Goal: Task Accomplishment & Management: Manage account settings

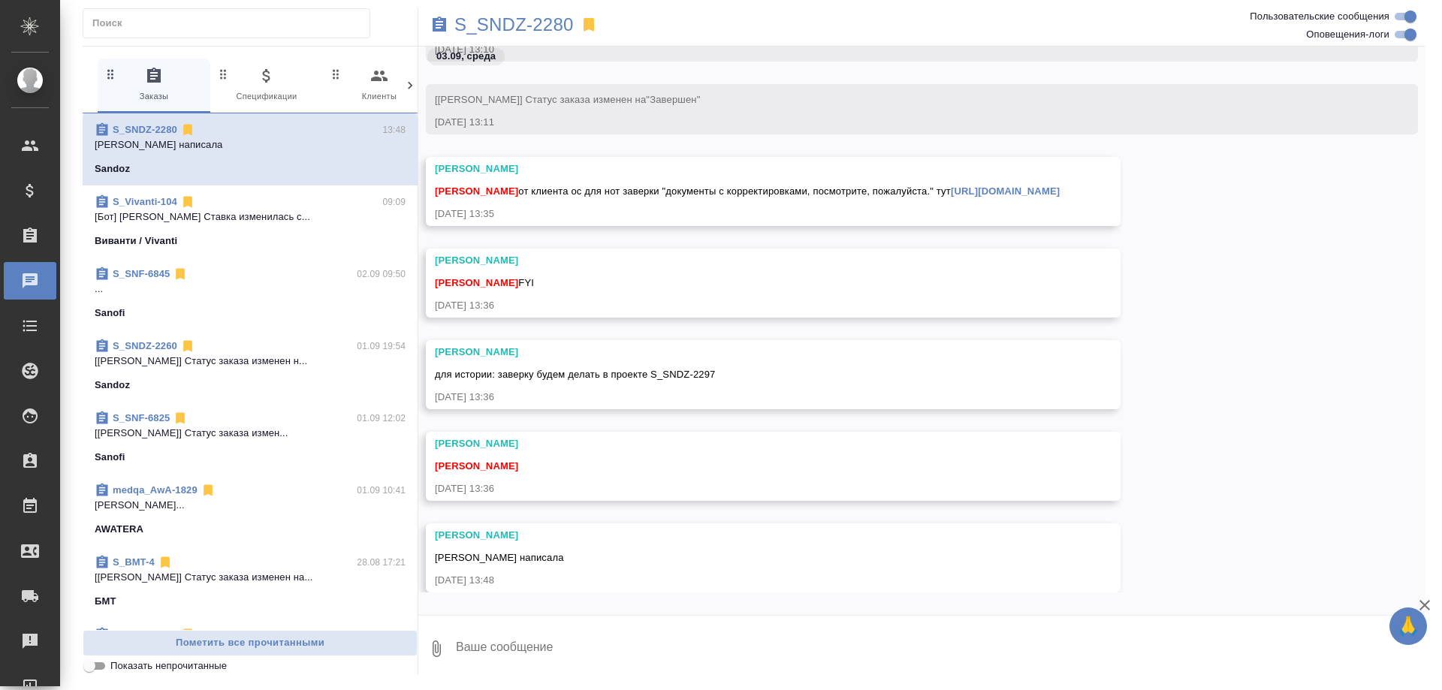
scroll to position [27880, 0]
click at [951, 197] on link "https://drive.awatera.com/apps/files/files/10278923?dir=/Shares/Sandoz/Orders/S…" at bounding box center [1005, 191] width 109 height 11
click at [534, 20] on p "S_SNDZ-2280" at bounding box center [513, 24] width 119 height 15
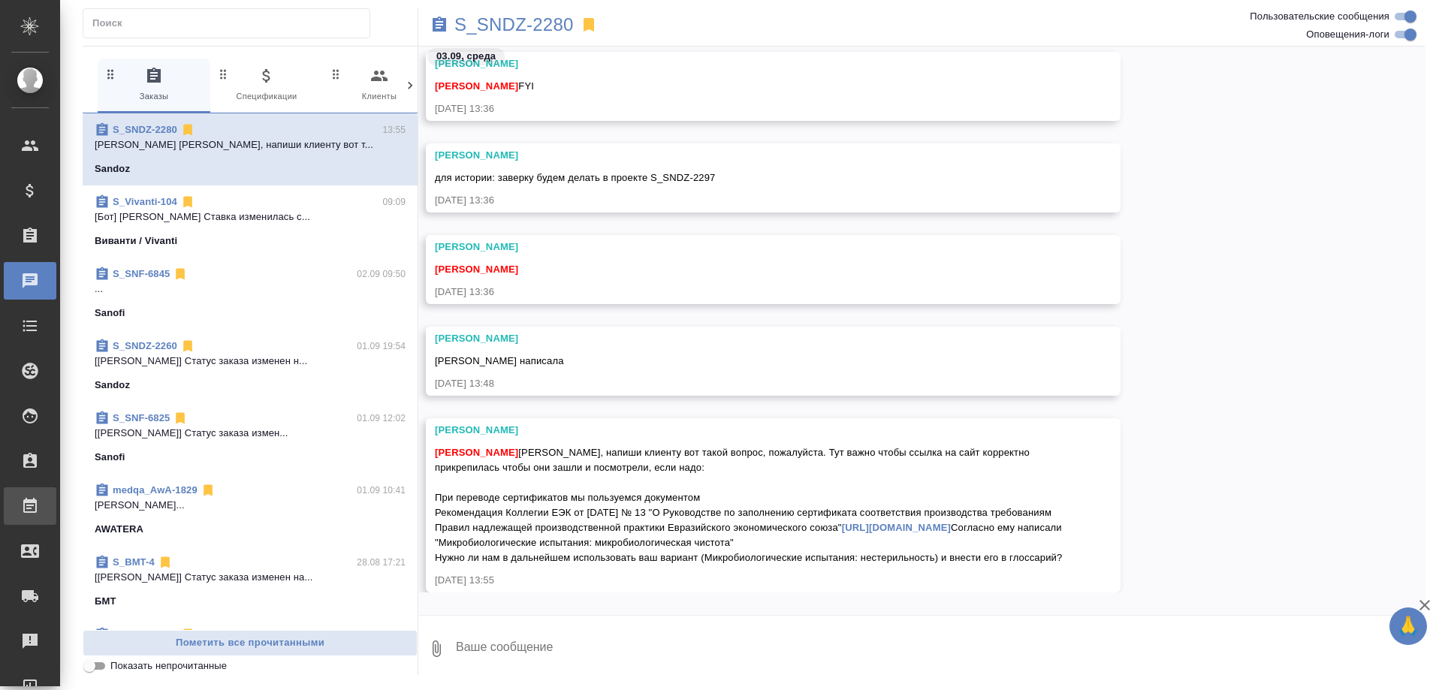
click at [30, 503] on div "Работы" at bounding box center [11, 506] width 38 height 23
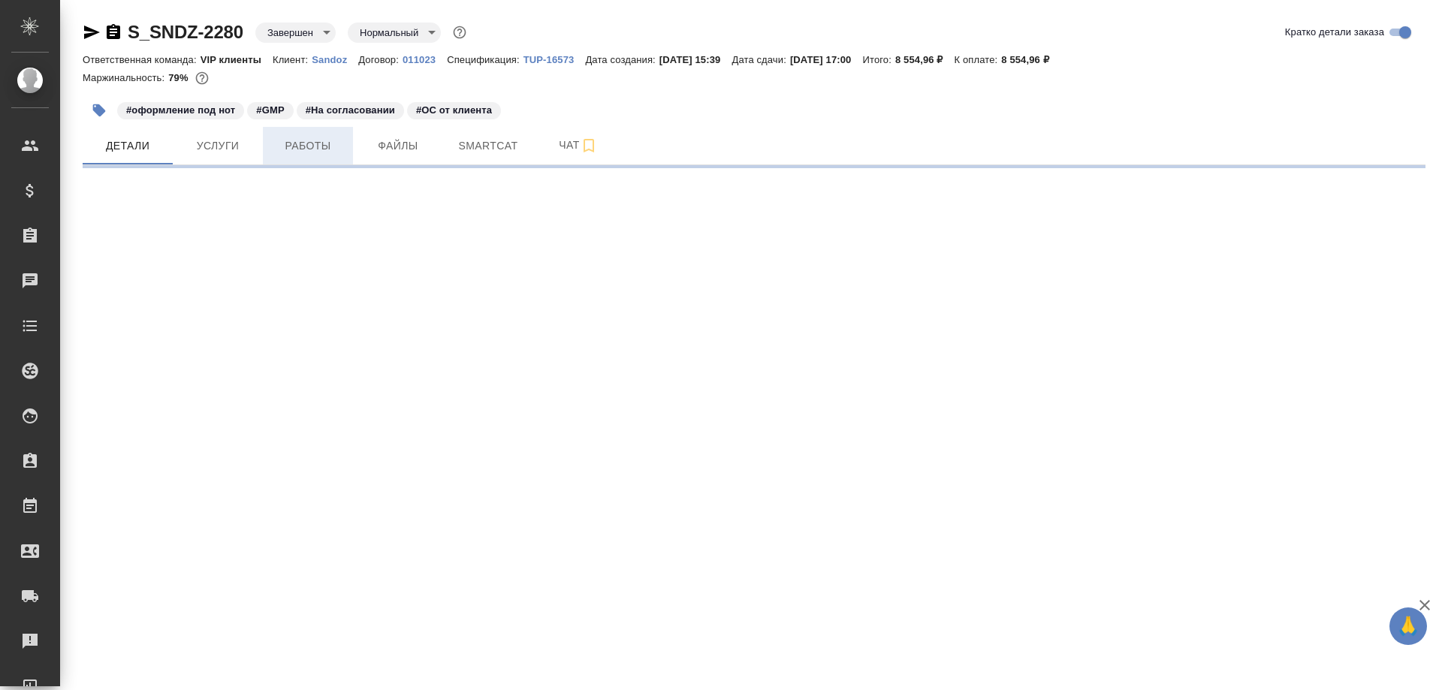
select select "RU"
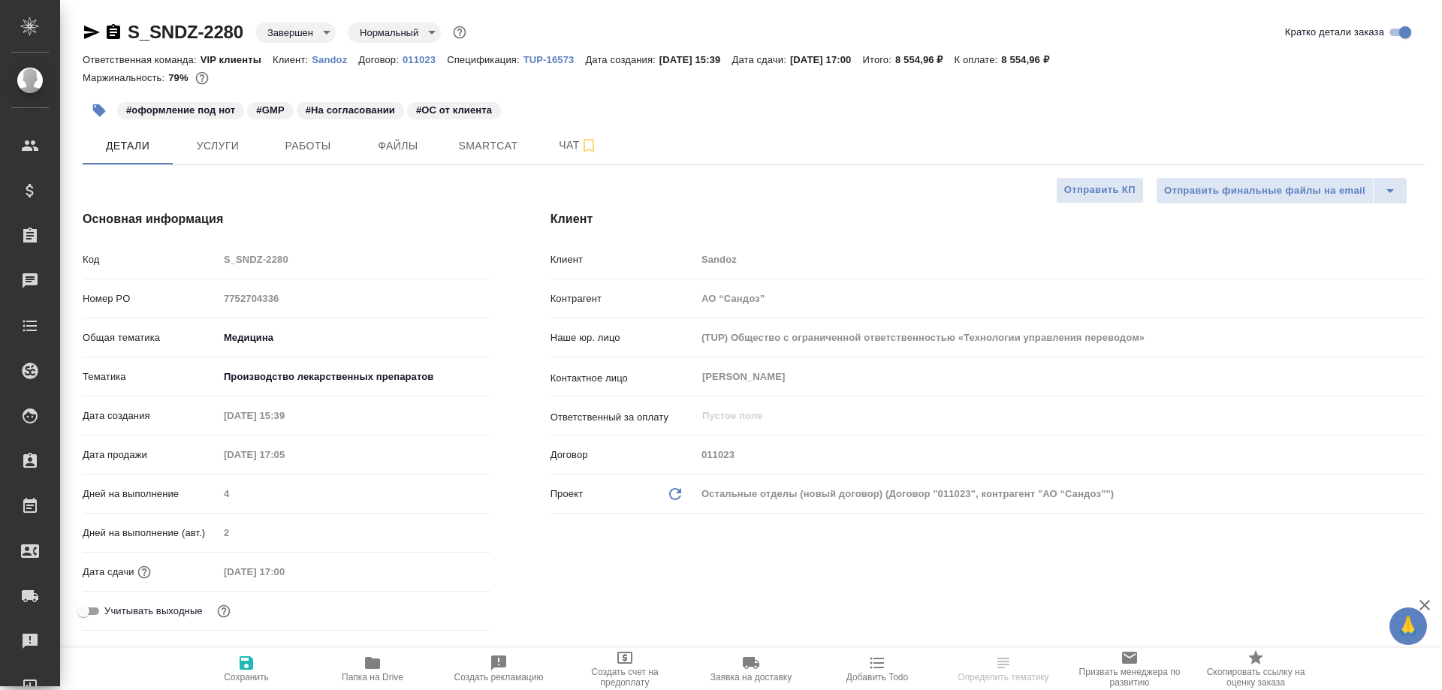
type textarea "x"
type input "[PERSON_NAME]"
type input "Комаров Роман"
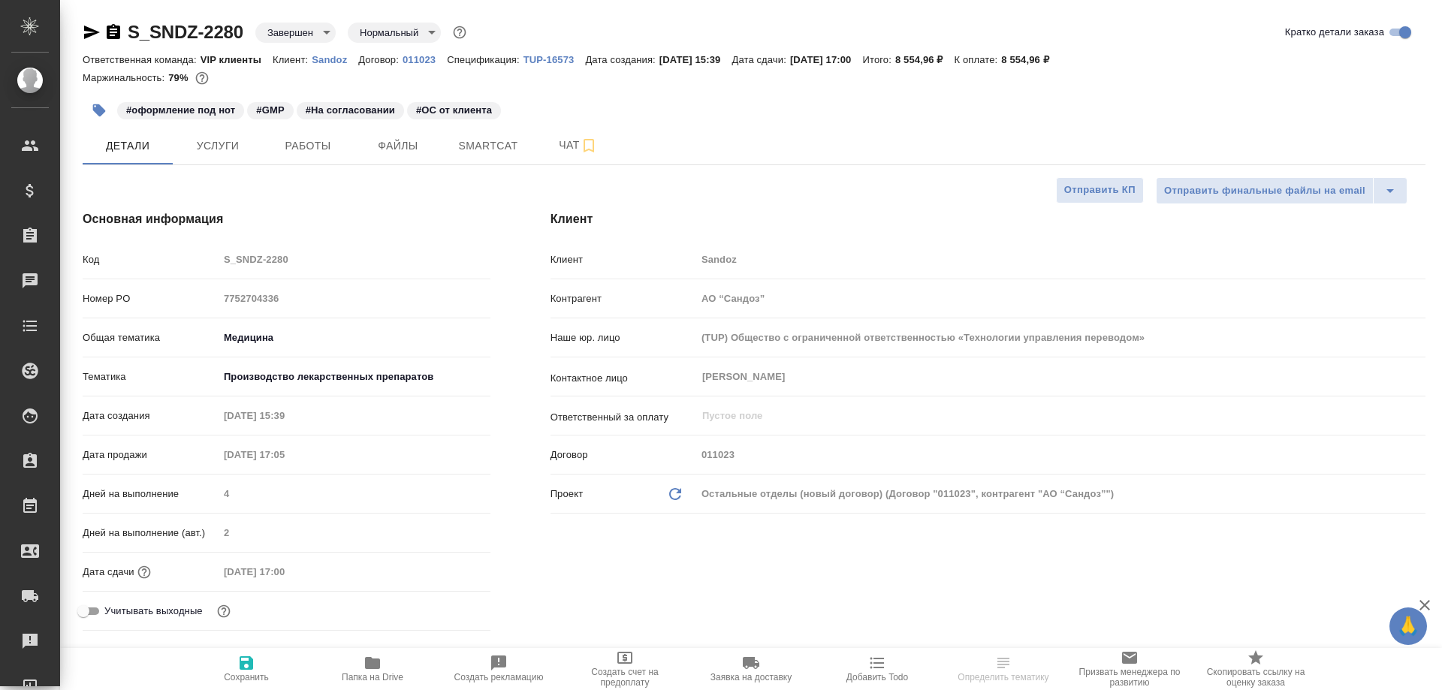
type textarea "x"
click at [303, 146] on span "Работы" at bounding box center [308, 146] width 72 height 19
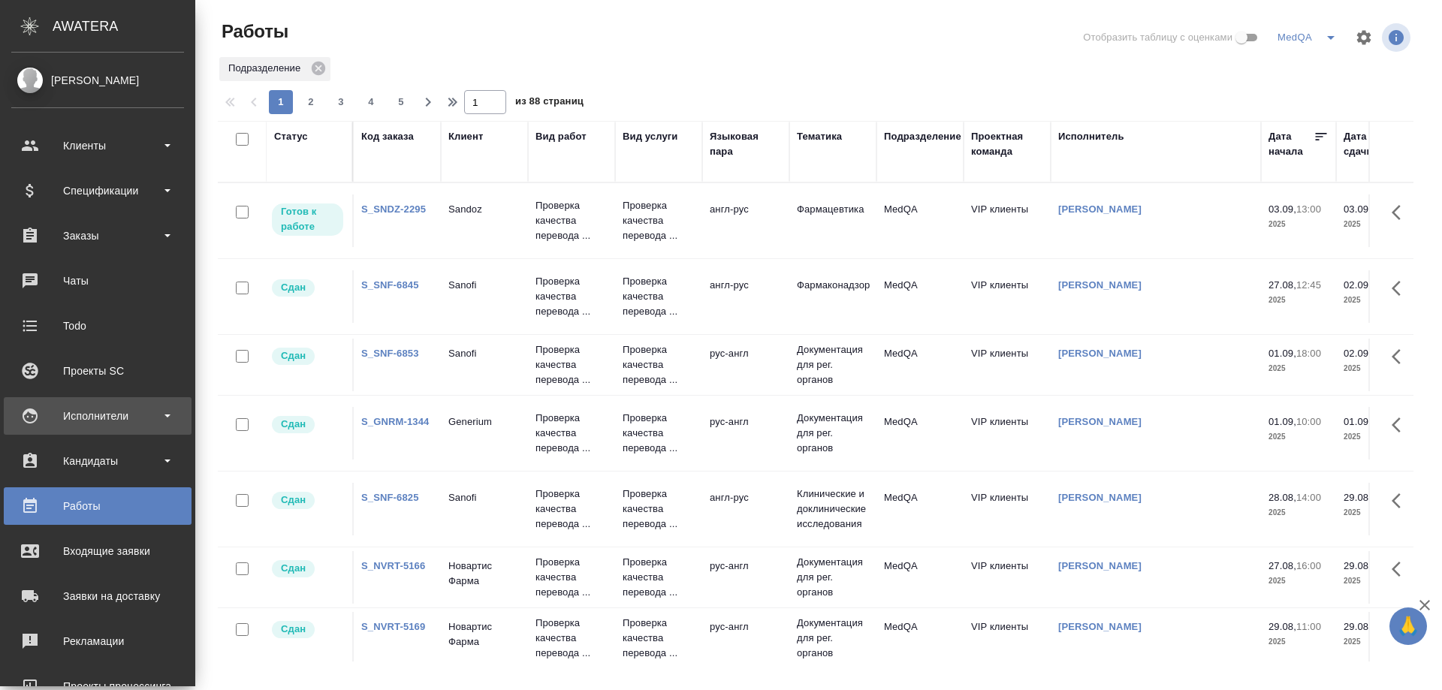
click at [92, 415] on div "Исполнители" at bounding box center [97, 416] width 173 height 23
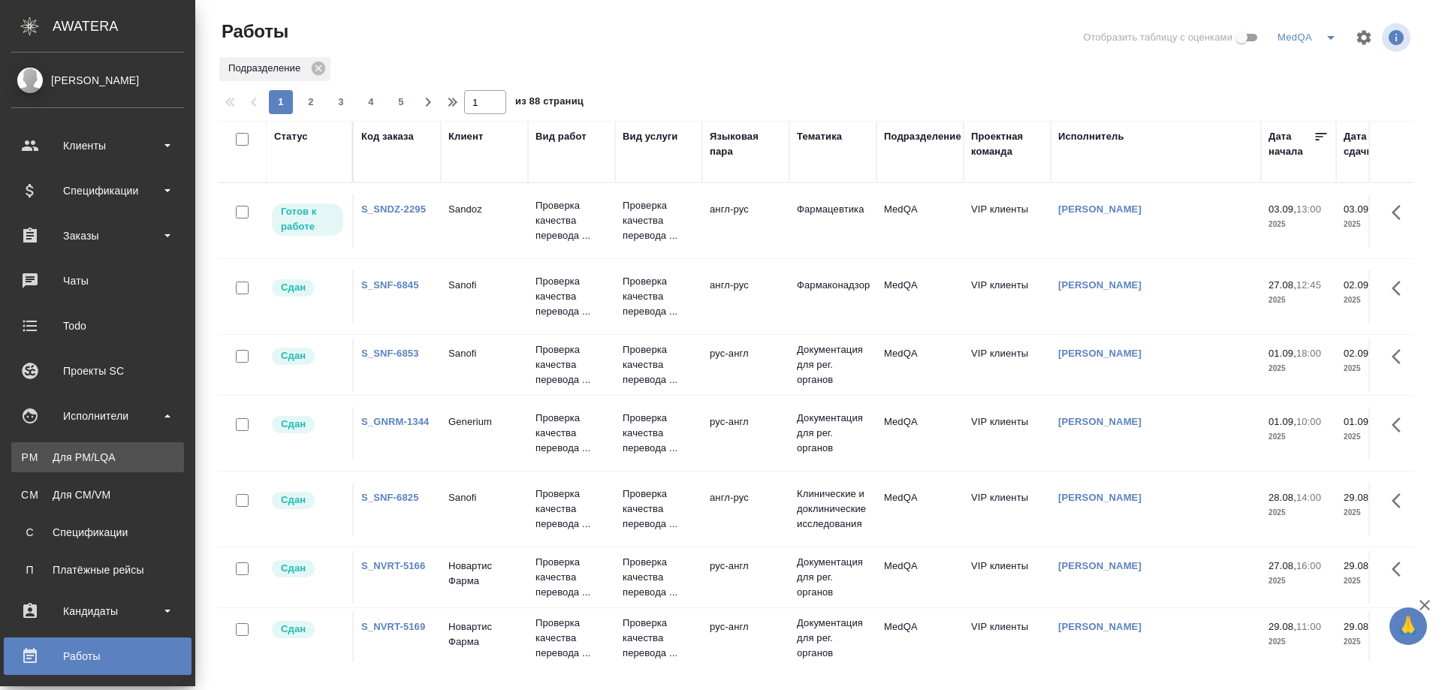
click at [88, 454] on div "Для PM/LQA" at bounding box center [98, 457] width 158 height 15
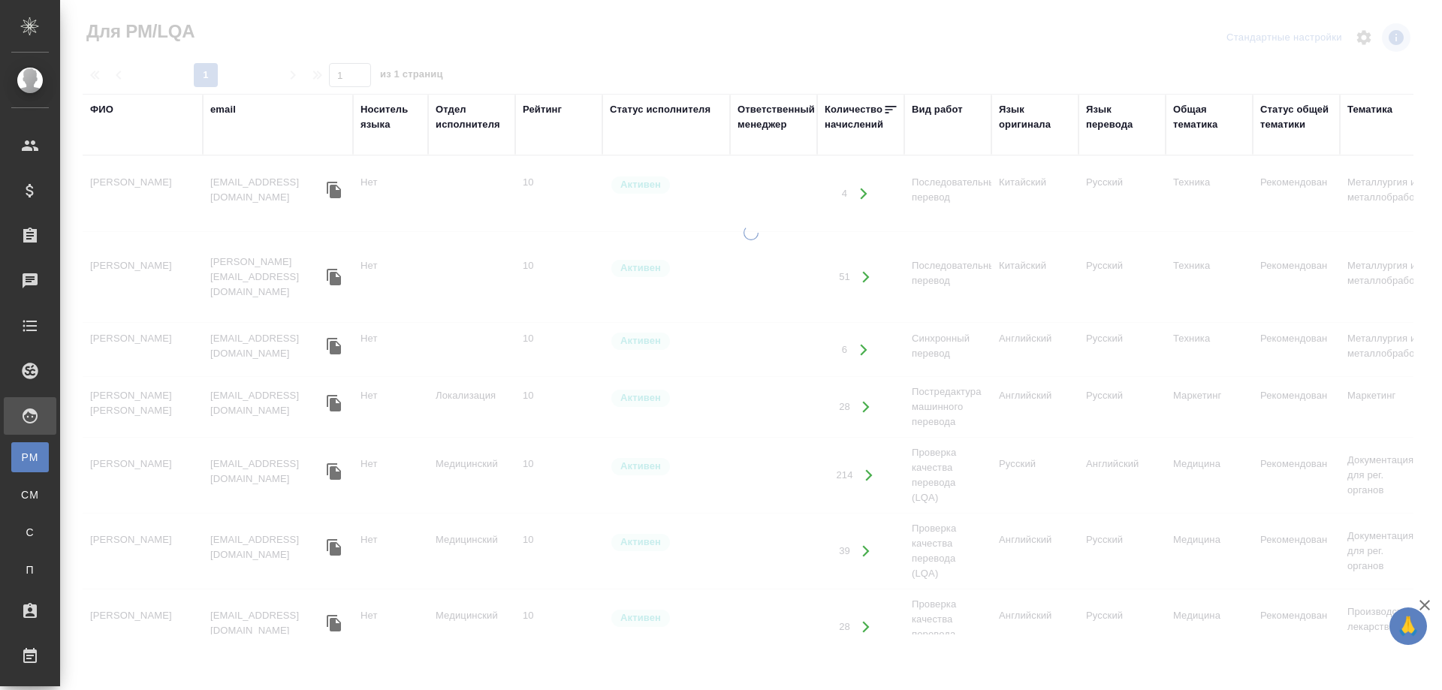
click at [104, 113] on div "ФИО" at bounding box center [101, 109] width 23 height 15
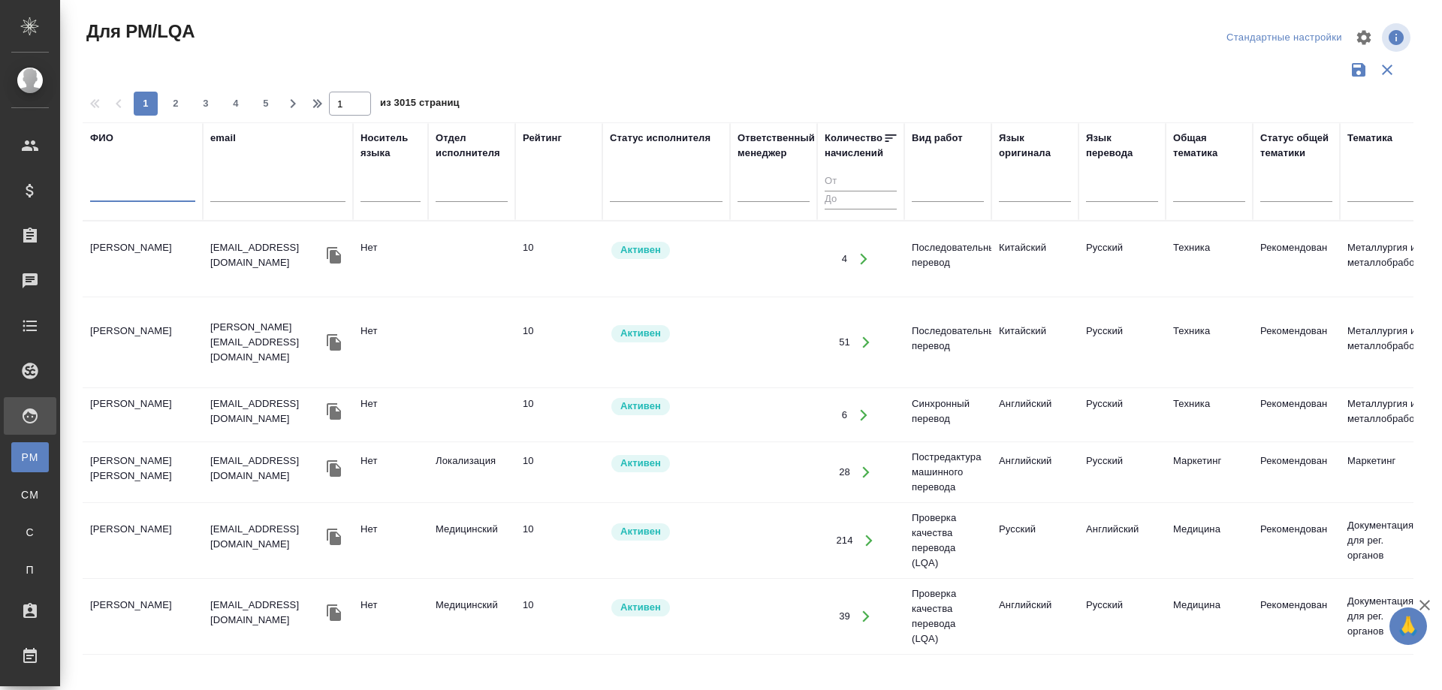
click at [115, 189] on input "text" at bounding box center [142, 192] width 105 height 19
click at [149, 195] on input "text" at bounding box center [142, 192] width 105 height 19
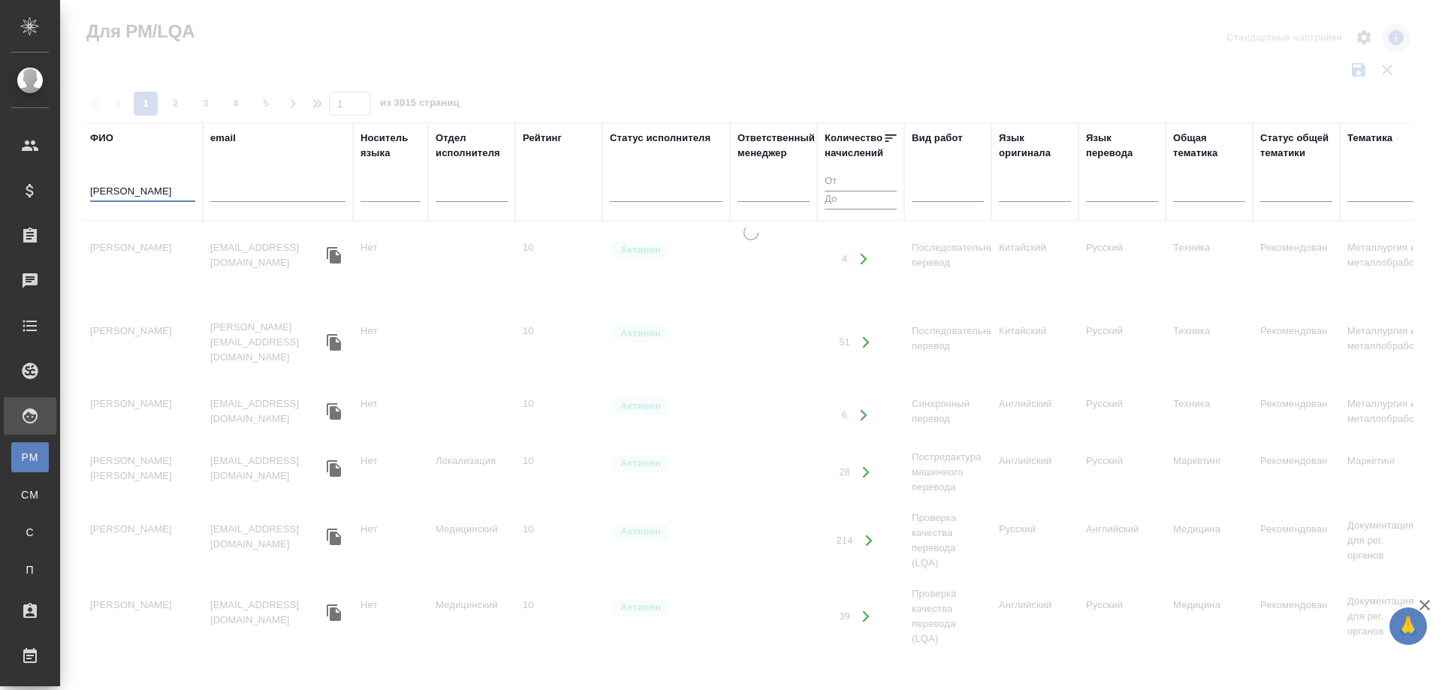
type input "Васильева"
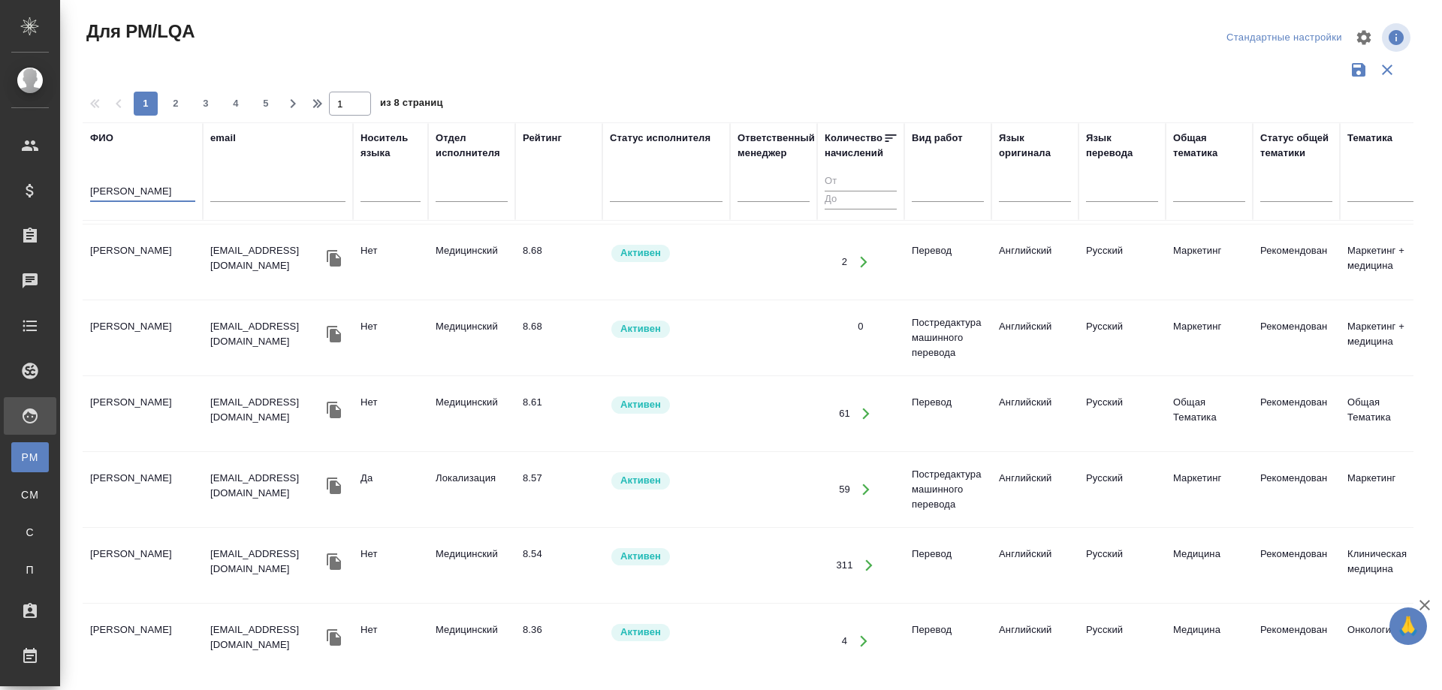
scroll to position [526, 0]
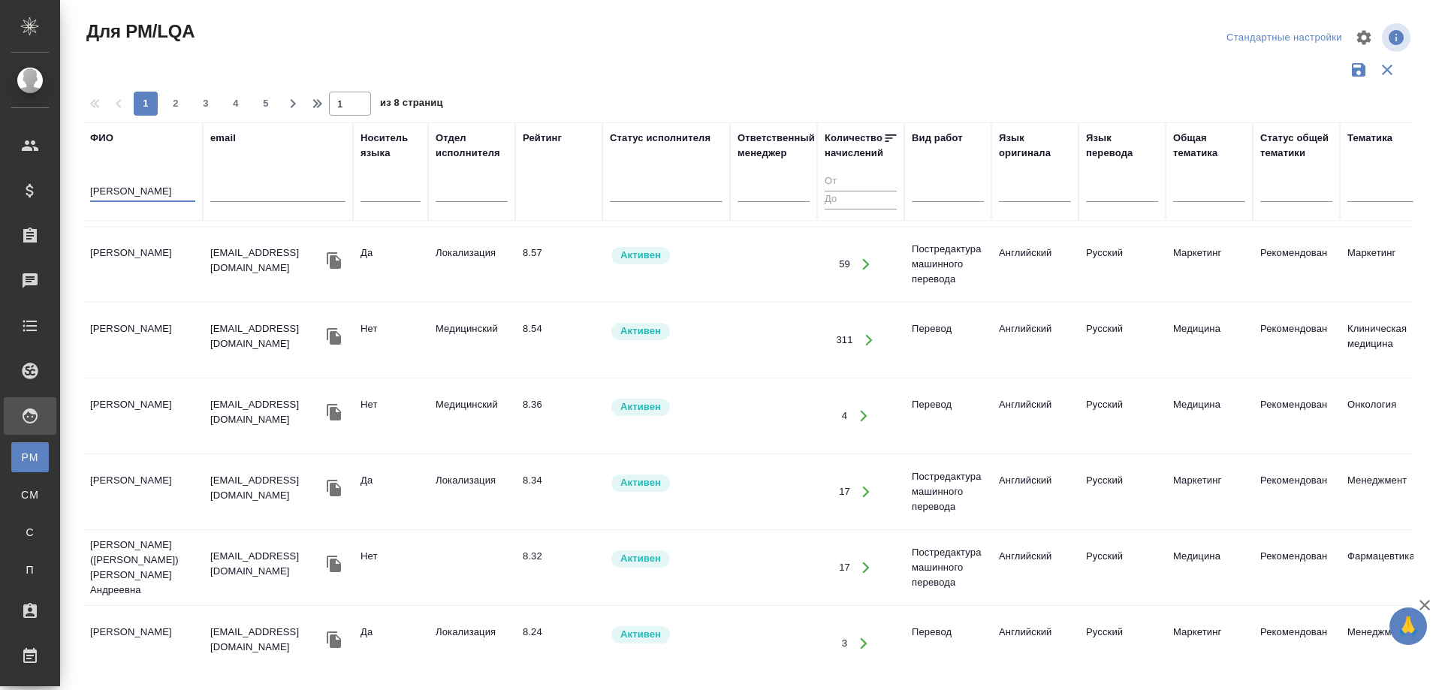
click at [102, 554] on td "Васильева (Селищева) Александра Андреевна" at bounding box center [143, 567] width 120 height 75
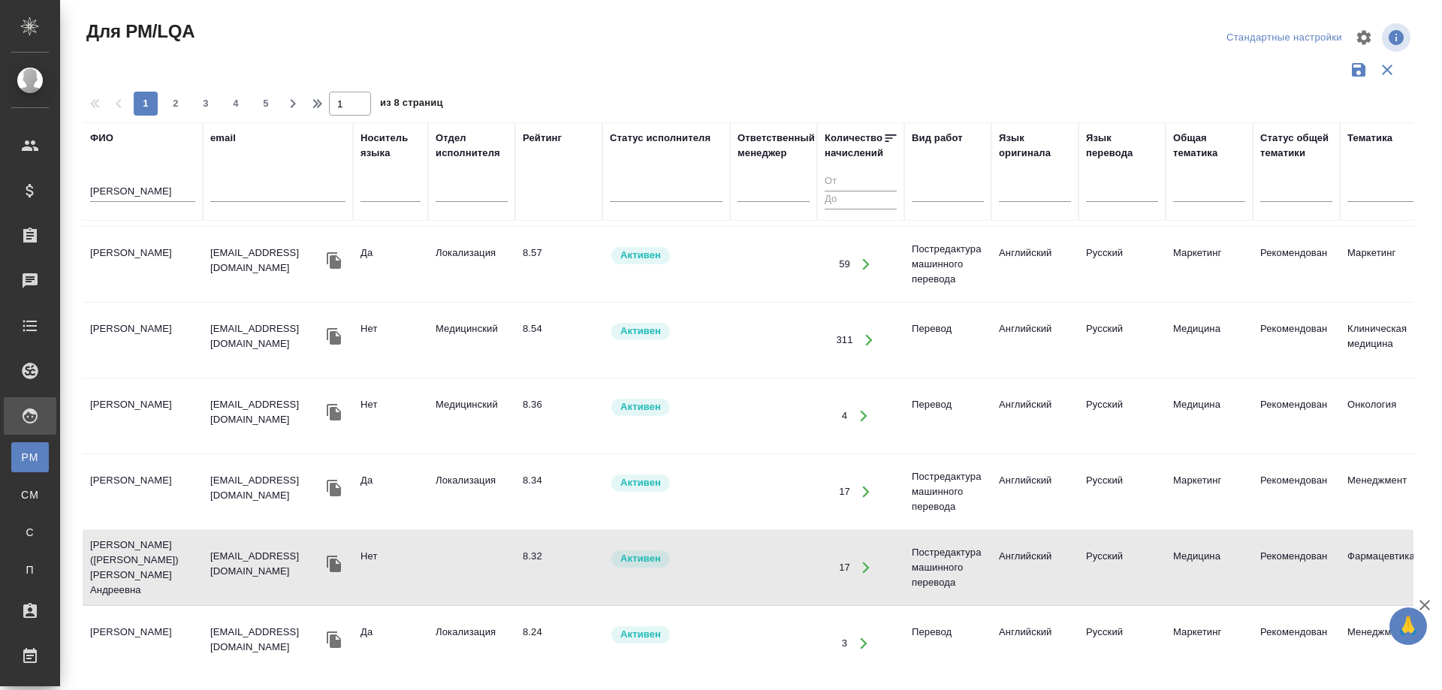
click at [102, 554] on td "Васильева (Селищева) Александра Андреевна" at bounding box center [143, 567] width 120 height 75
click at [128, 563] on td "Васильева (Селищева) Александра Андреевна" at bounding box center [143, 567] width 120 height 75
click at [128, 563] on td "[PERSON_NAME] ([PERSON_NAME]" at bounding box center [143, 567] width 120 height 75
click at [98, 554] on td "[PERSON_NAME] ([PERSON_NAME]" at bounding box center [143, 567] width 120 height 75
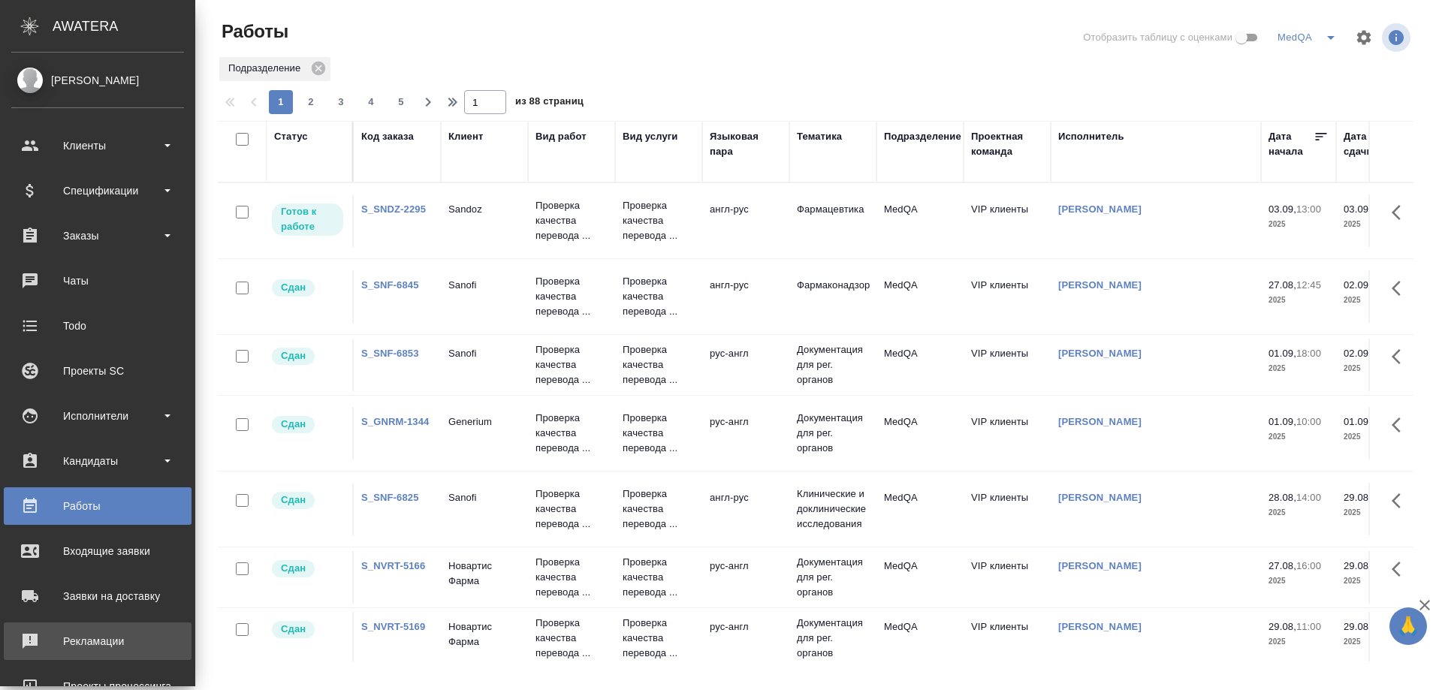
click at [70, 635] on div "Рекламации" at bounding box center [97, 641] width 173 height 23
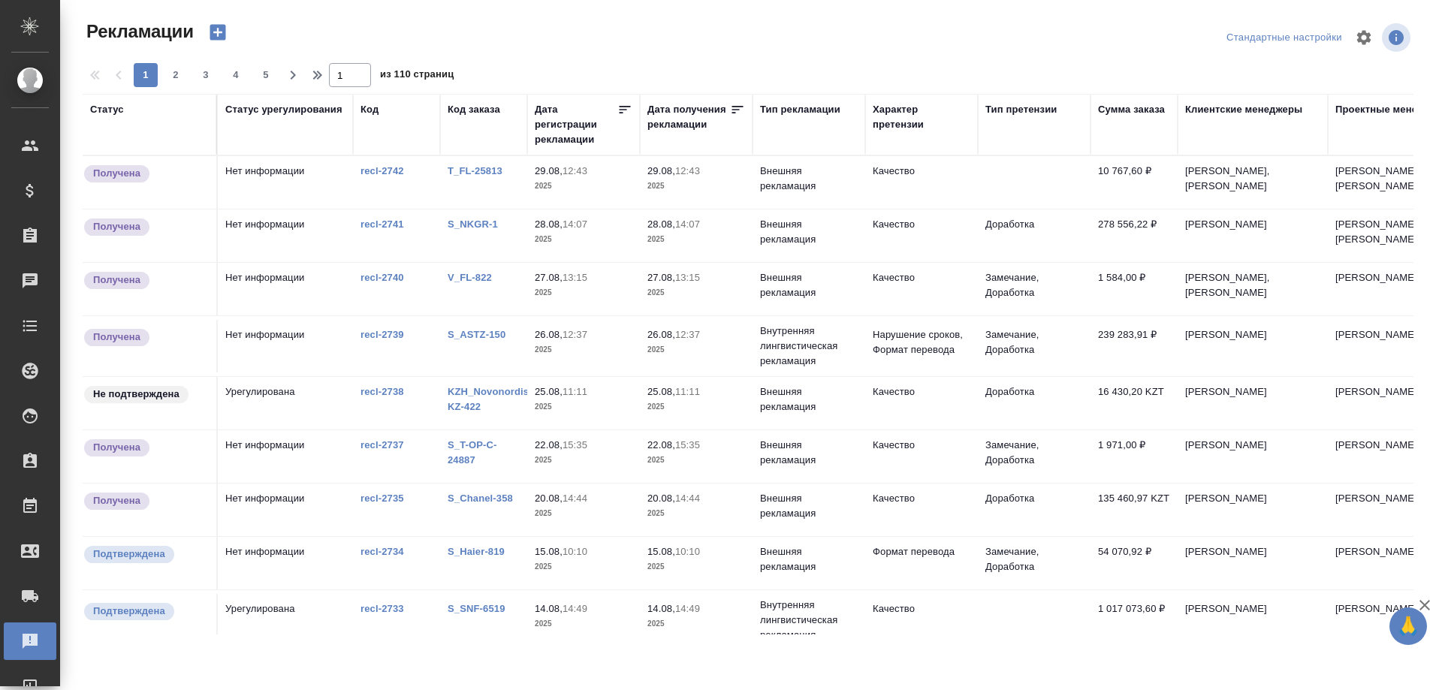
click at [477, 172] on link "T_FL-25813" at bounding box center [475, 170] width 55 height 11
click at [469, 276] on link "V_FL-822" at bounding box center [470, 277] width 44 height 11
click at [30, 505] on div "Работы" at bounding box center [11, 506] width 38 height 23
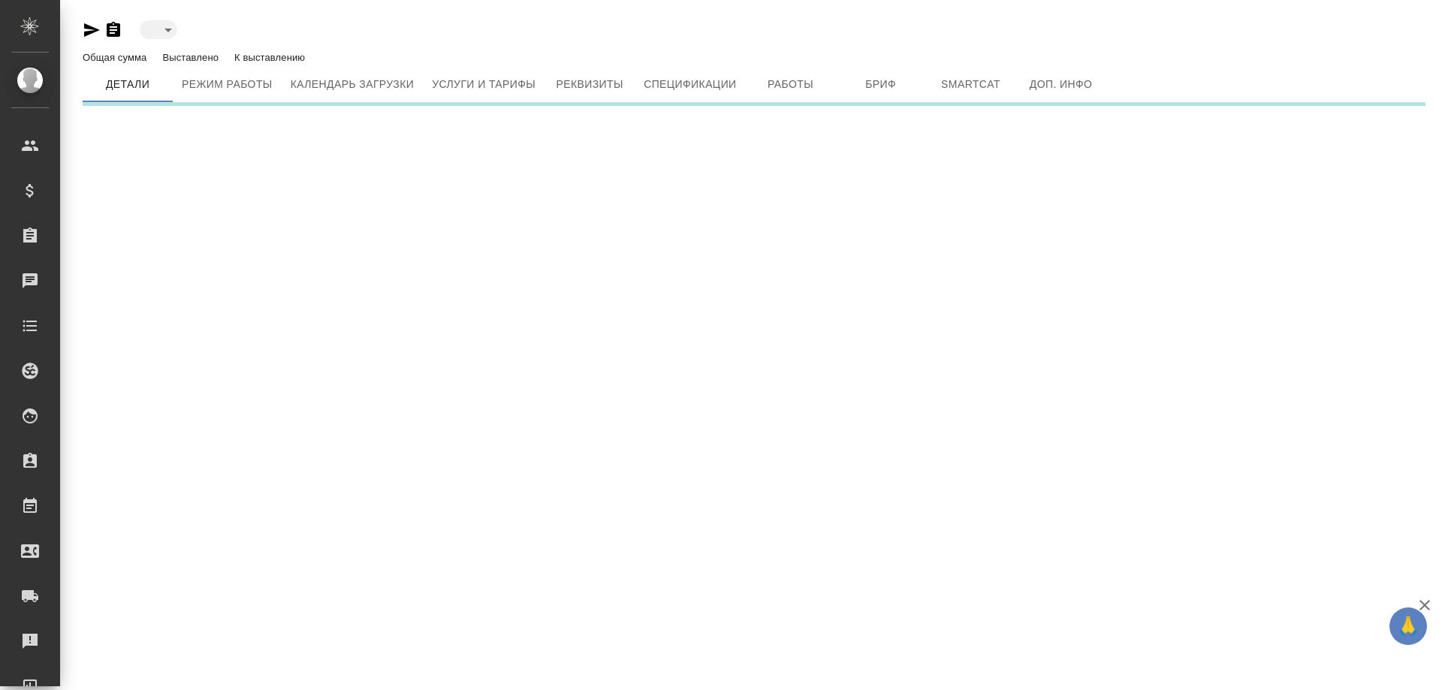
type input "active"
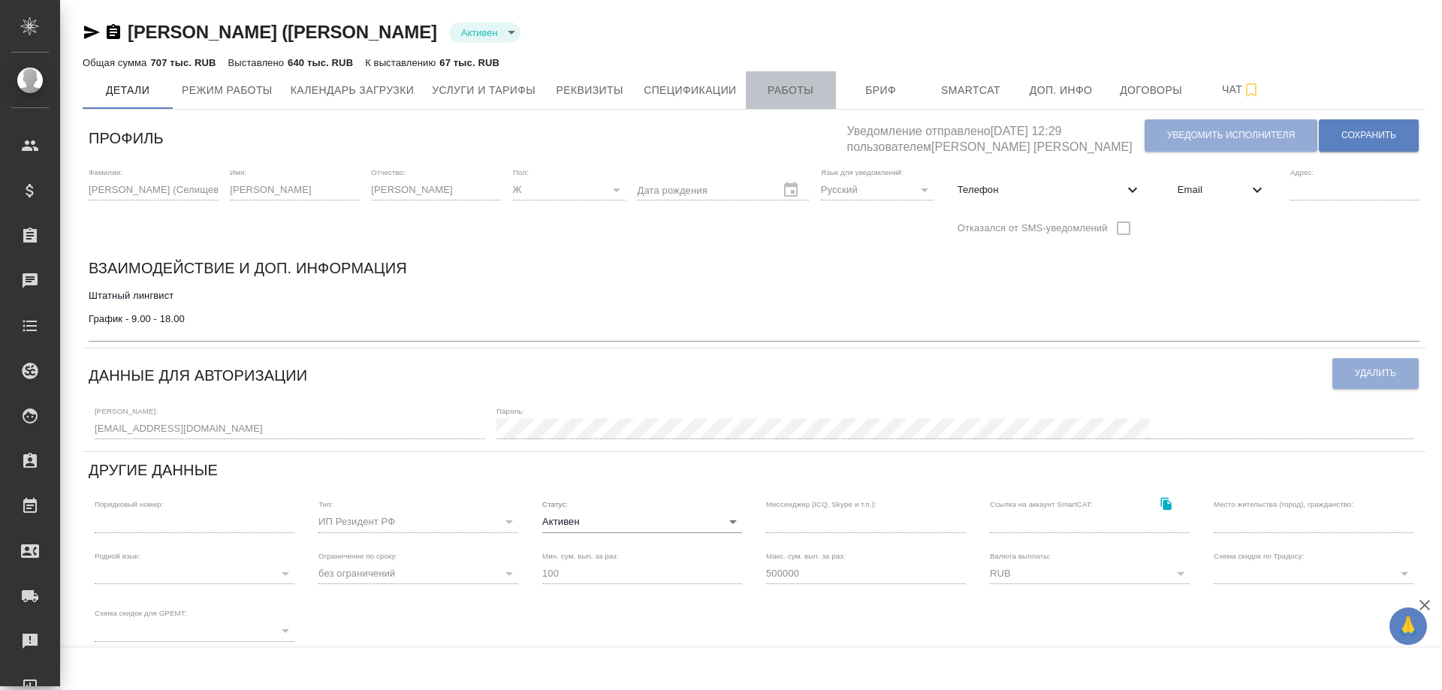
click at [781, 85] on span "Работы" at bounding box center [791, 90] width 72 height 19
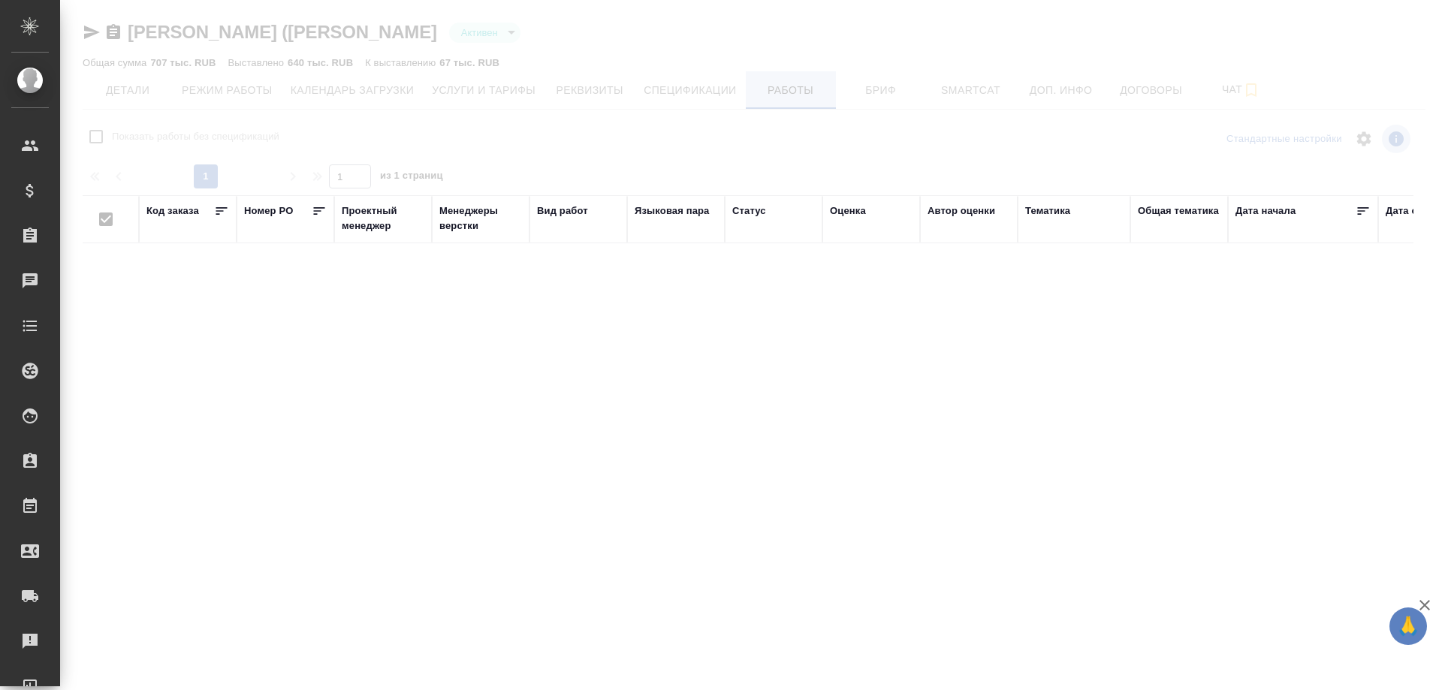
checkbox input "false"
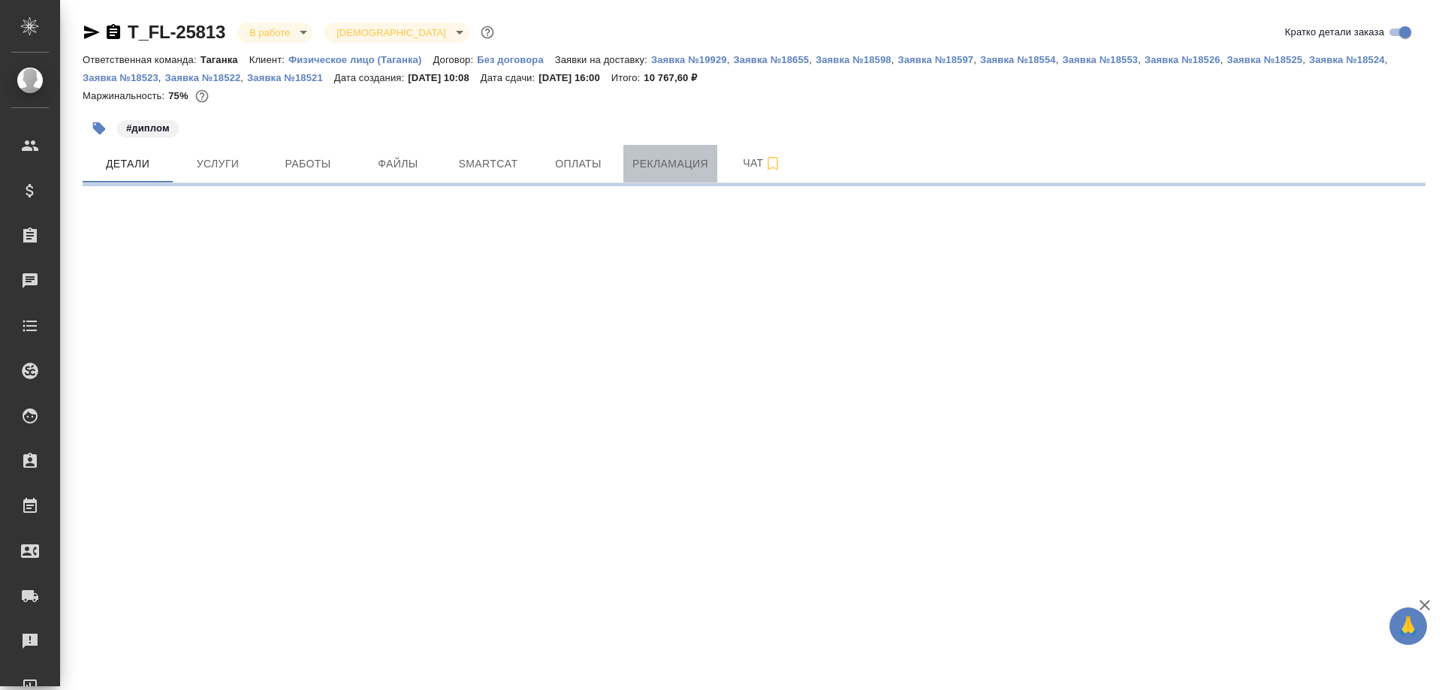
click at [663, 167] on span "Рекламация" at bounding box center [670, 164] width 76 height 19
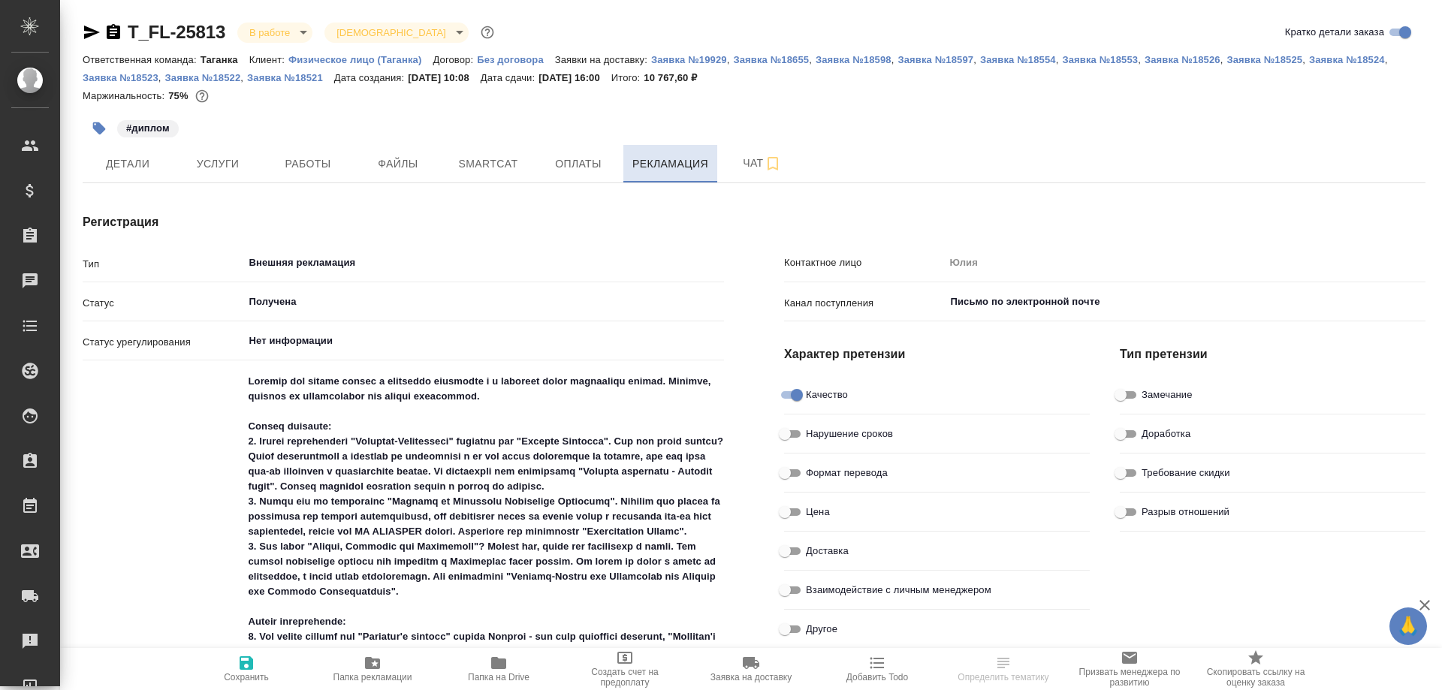
type textarea "x"
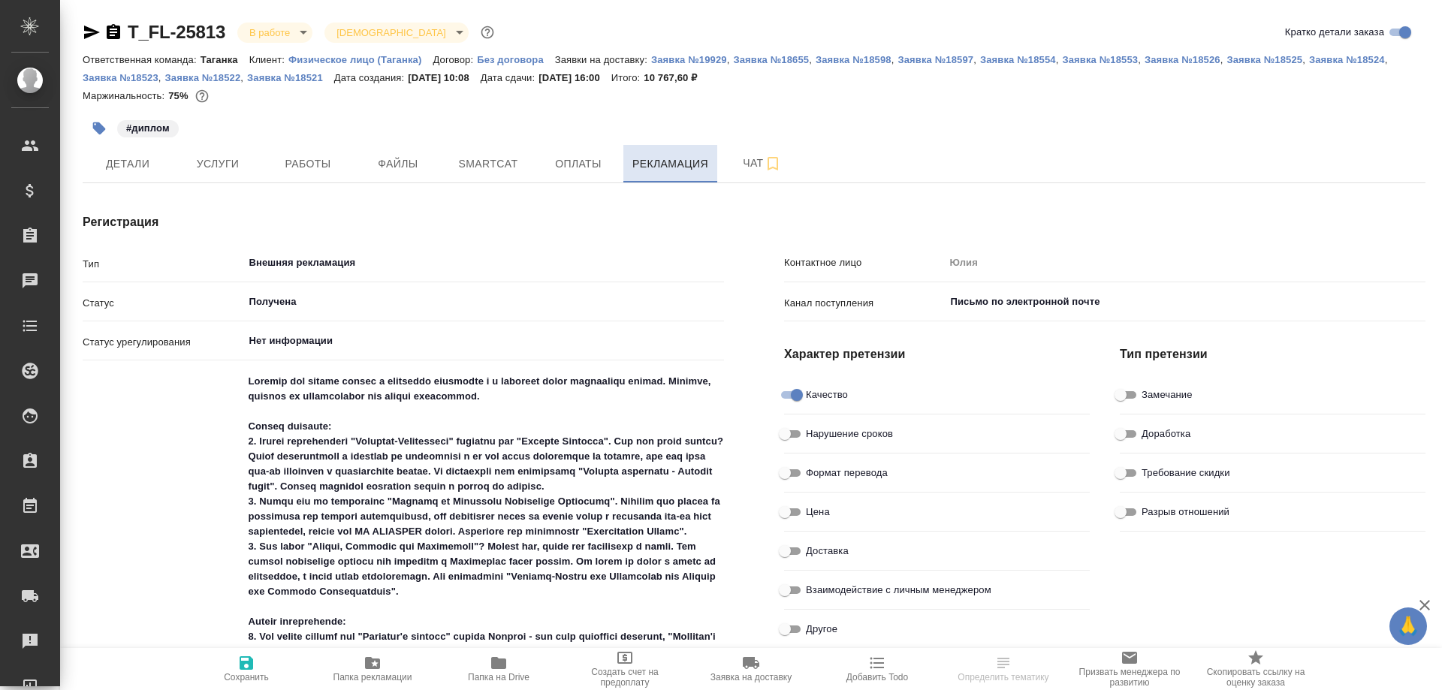
type textarea "x"
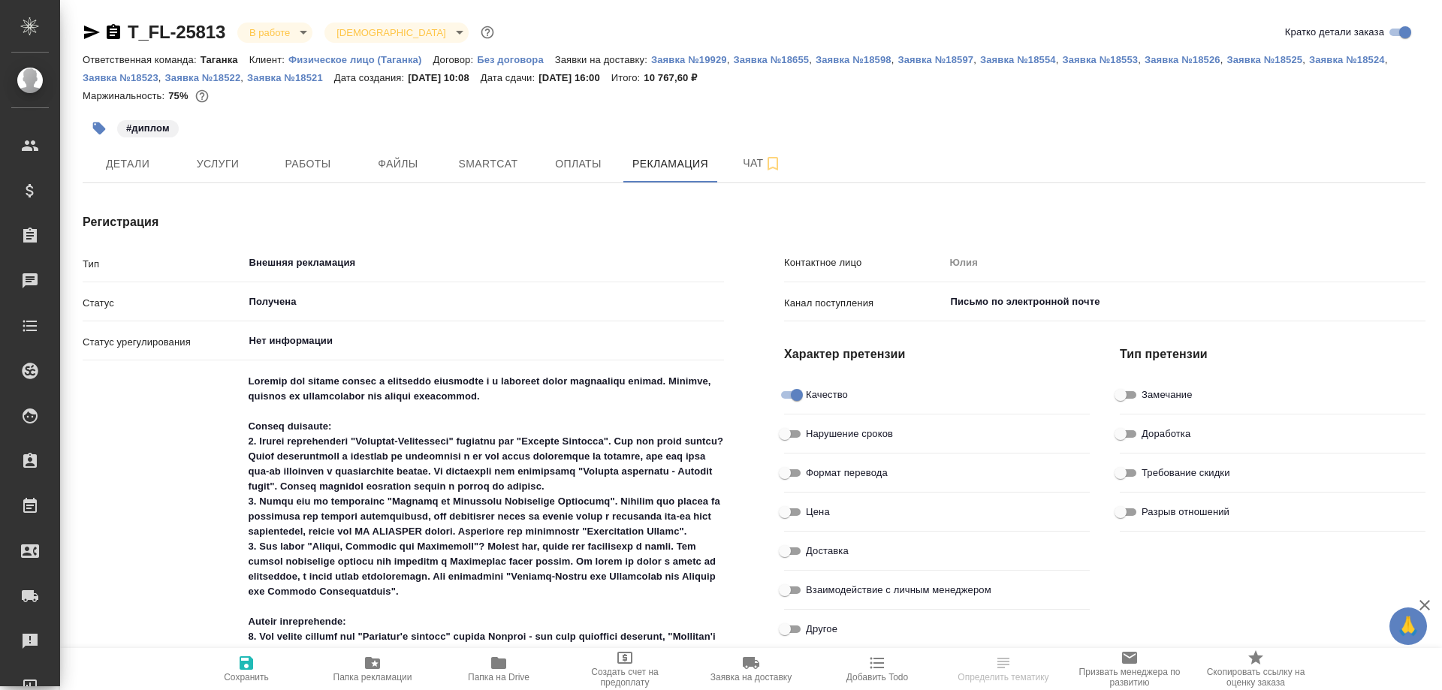
type textarea "x"
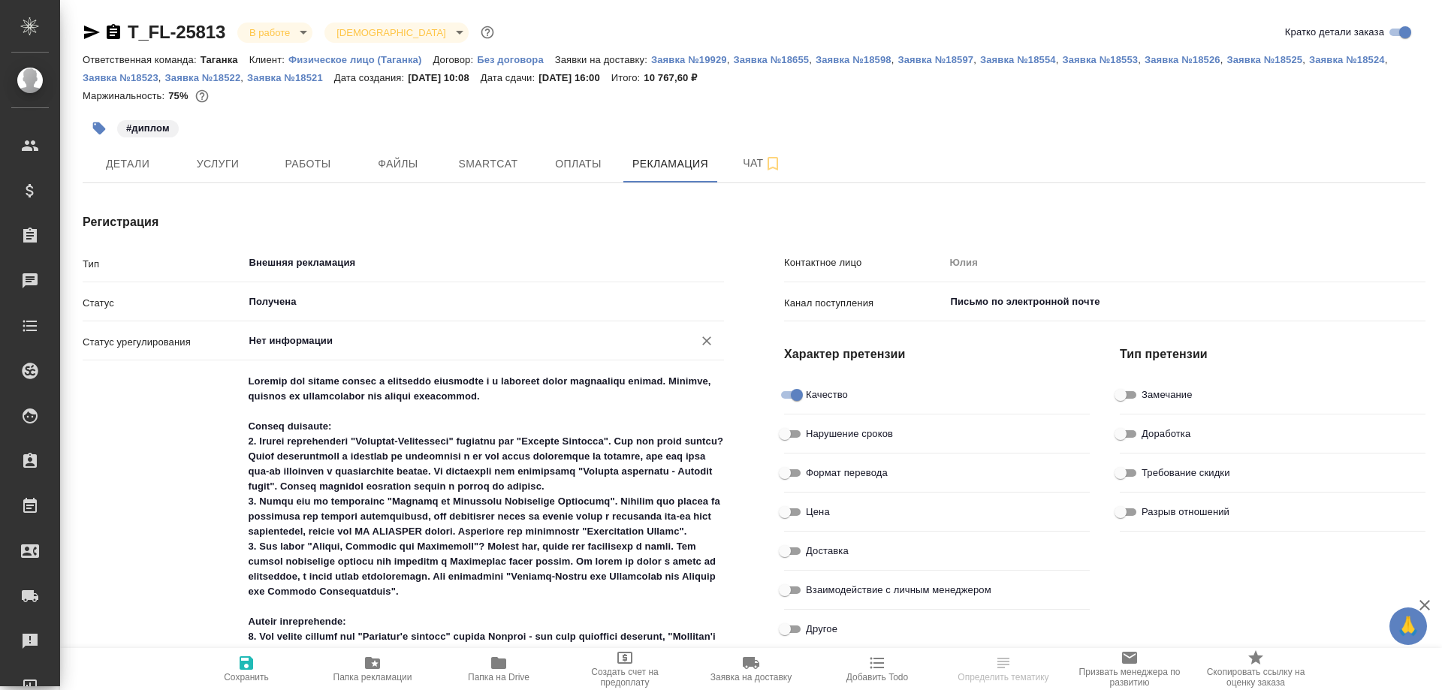
type textarea "x"
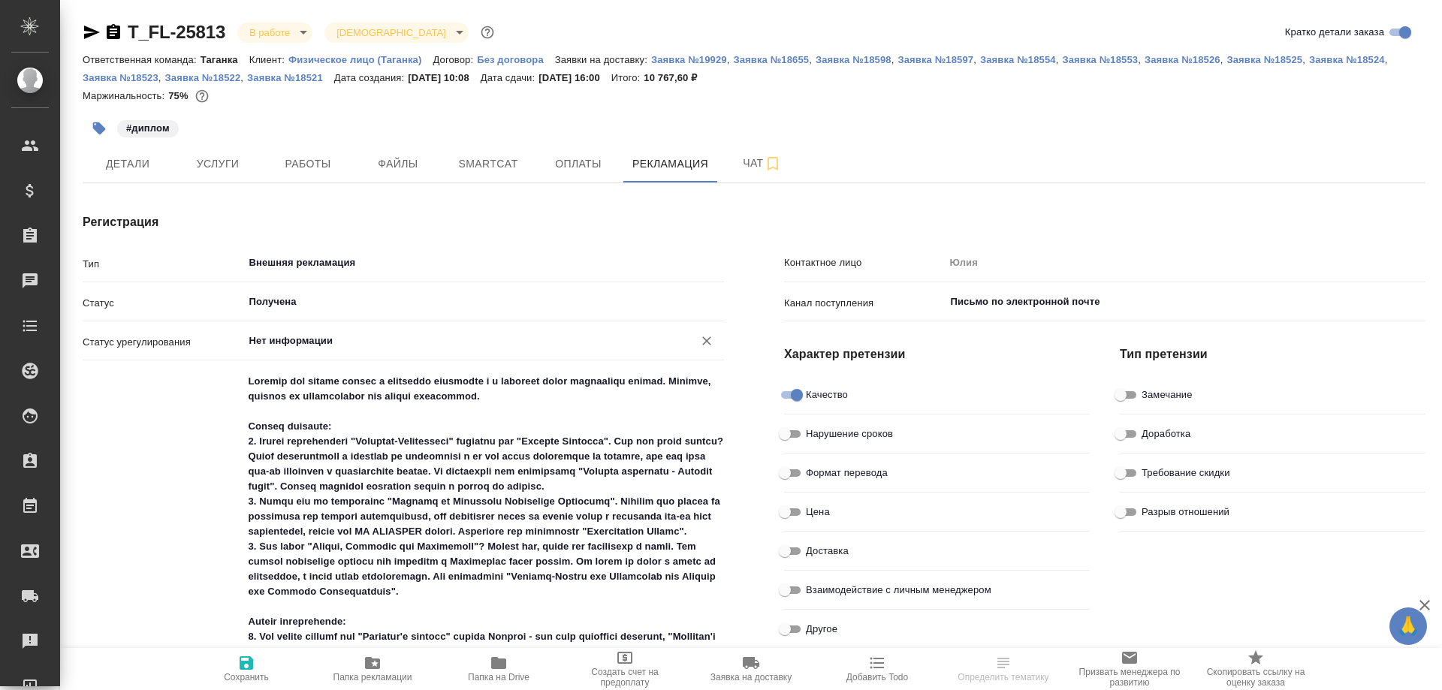
type textarea "x"
click at [289, 155] on span "Работы" at bounding box center [308, 164] width 72 height 19
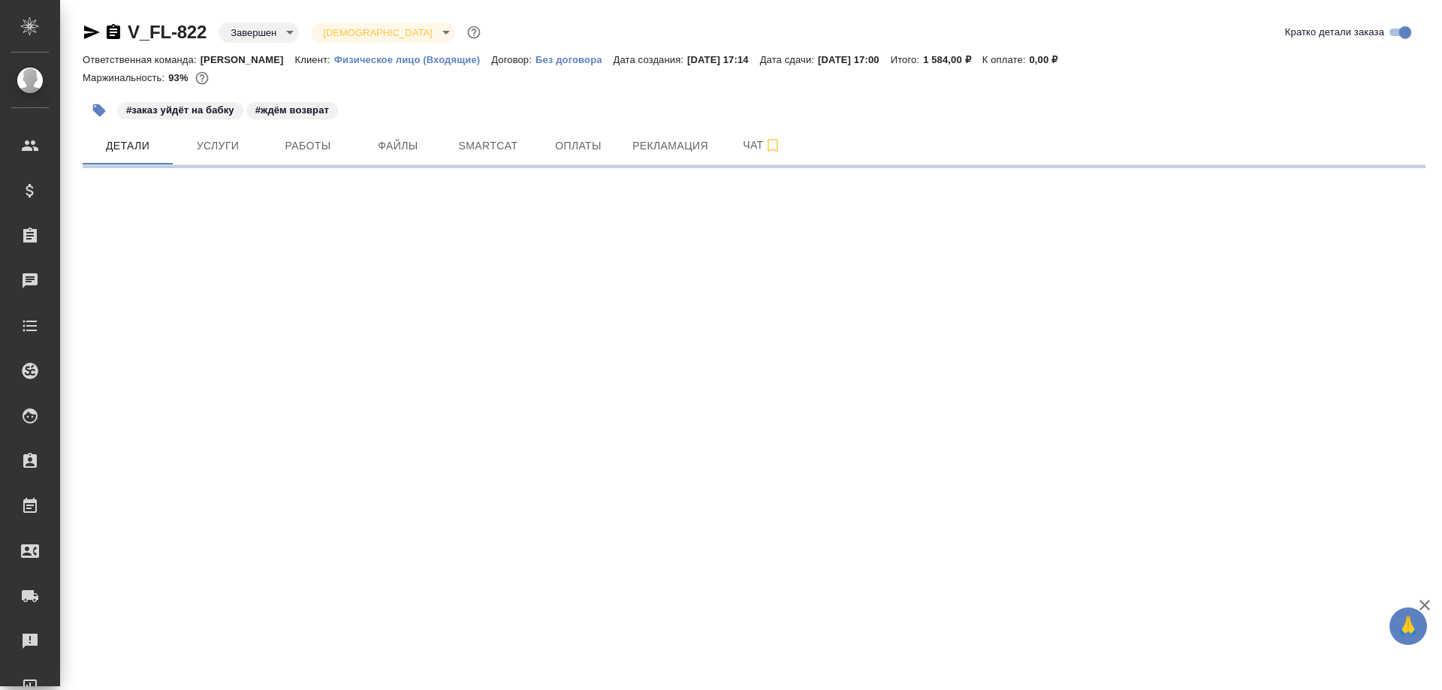
select select "RU"
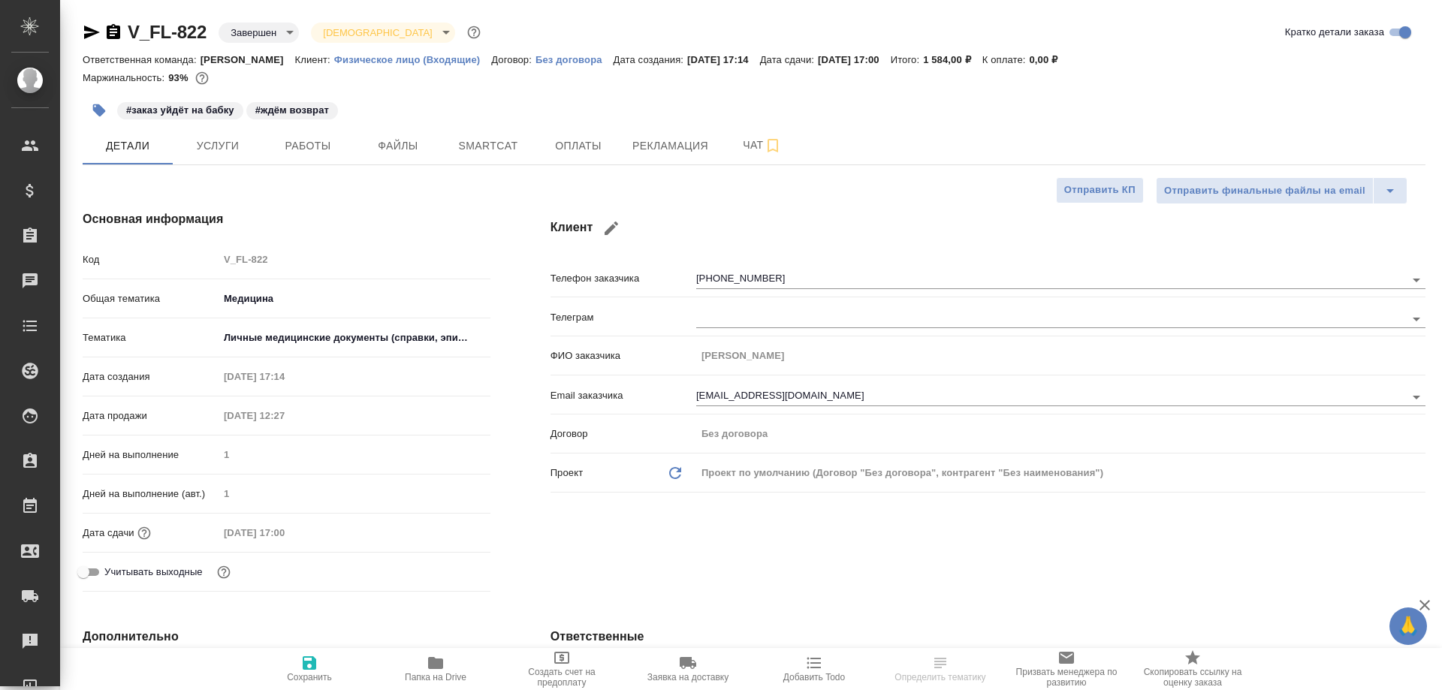
type textarea "x"
click at [669, 141] on span "Рекламация" at bounding box center [670, 146] width 76 height 19
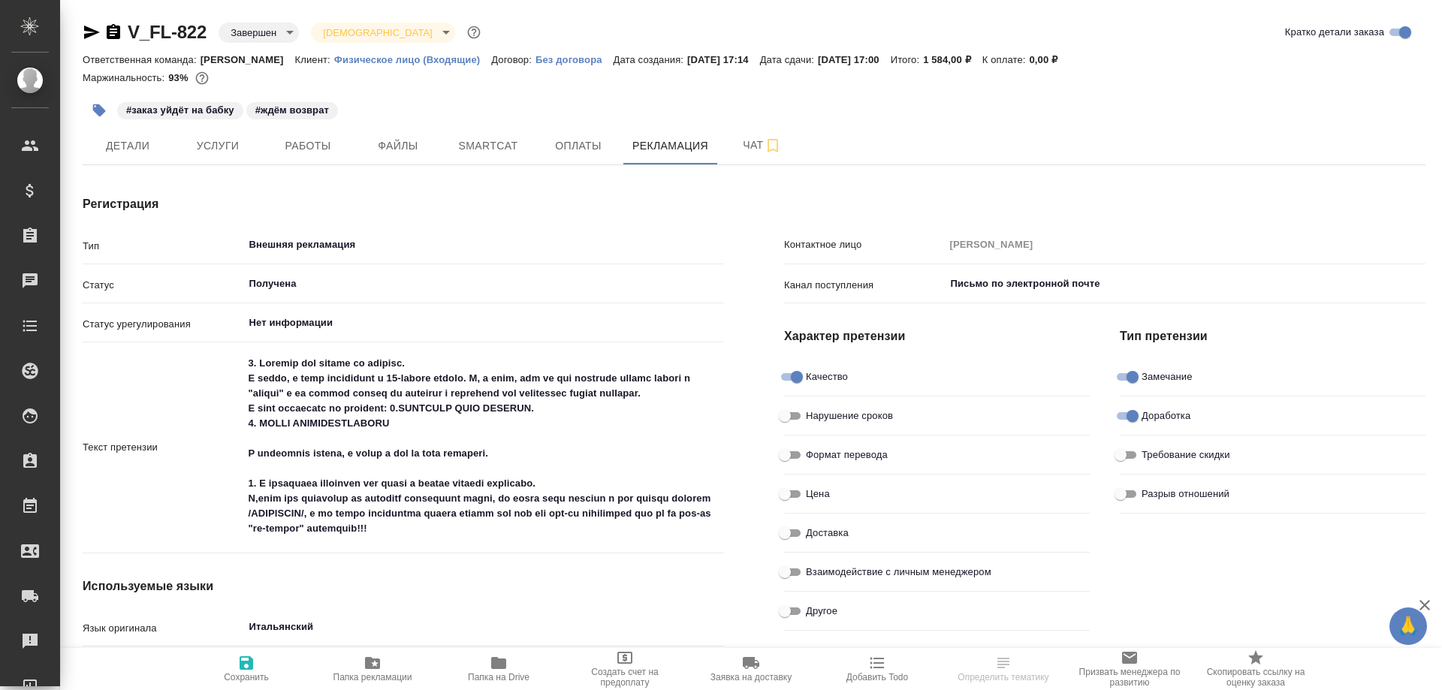
type textarea "x"
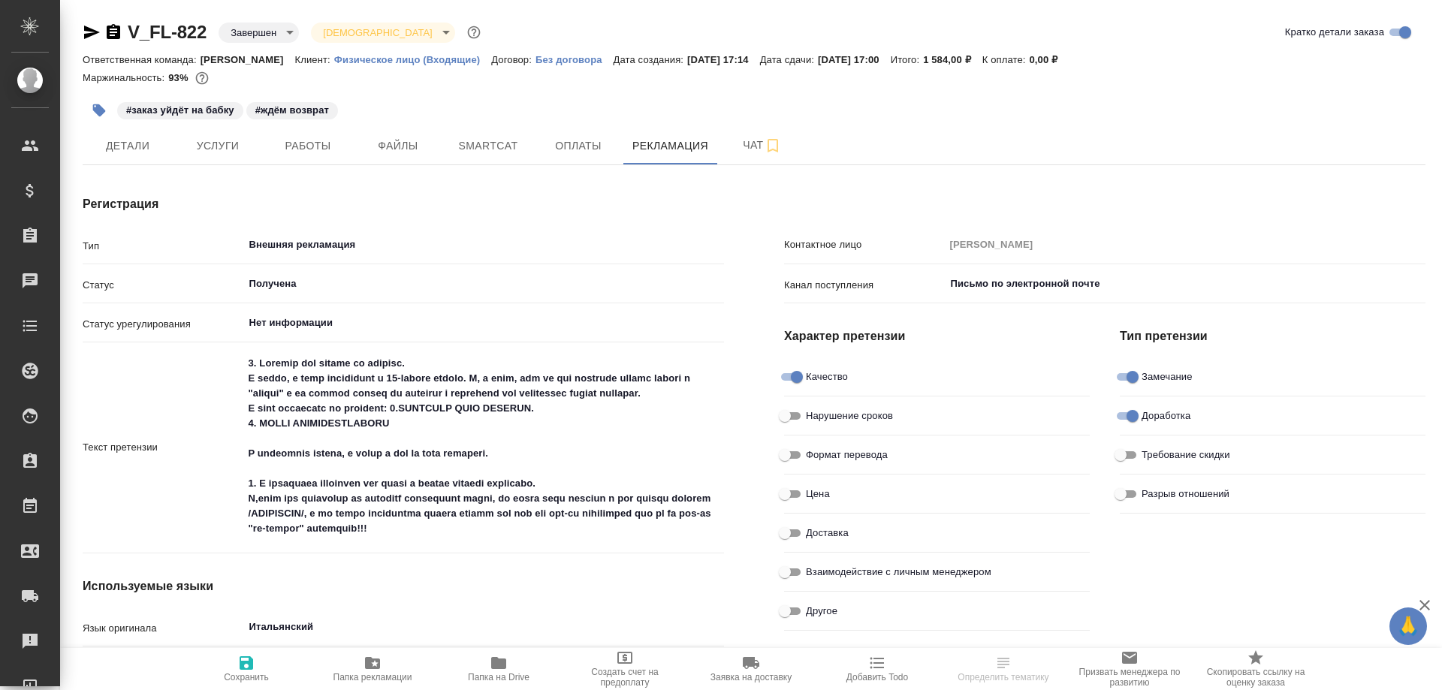
type textarea "x"
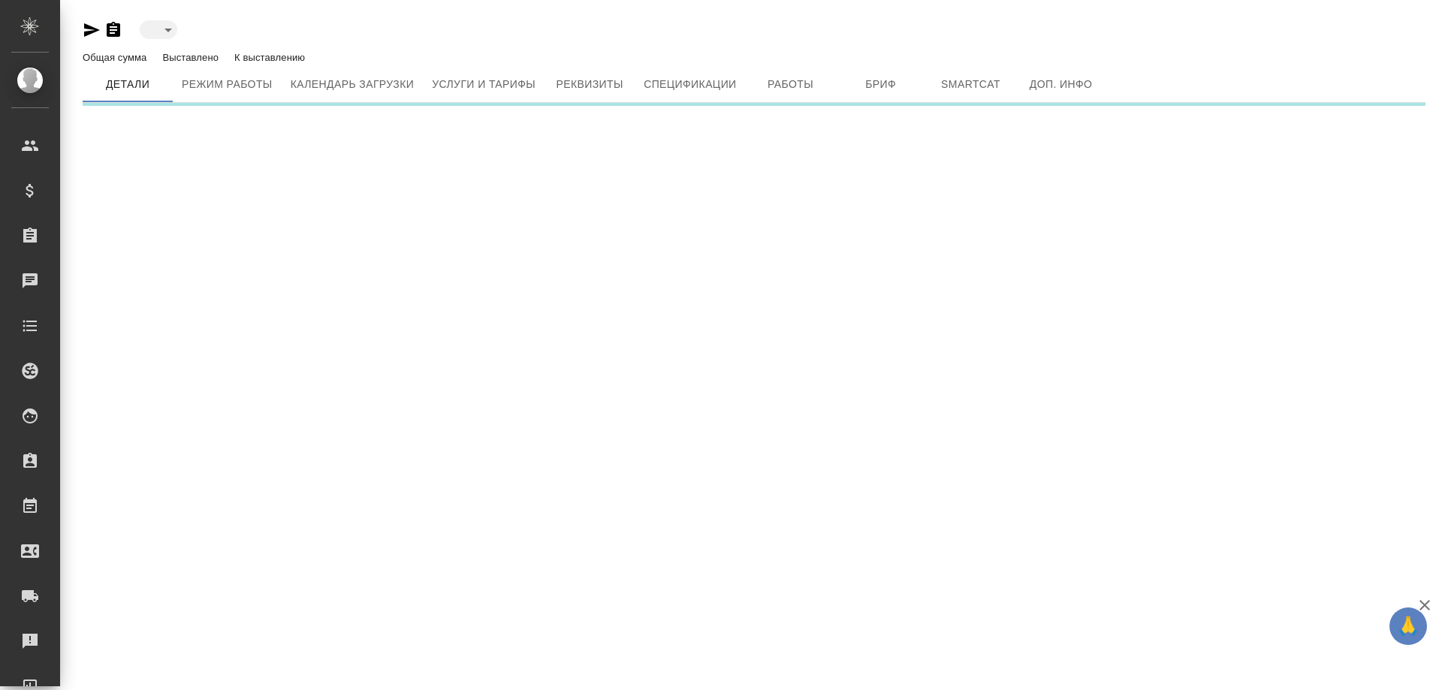
type input "active"
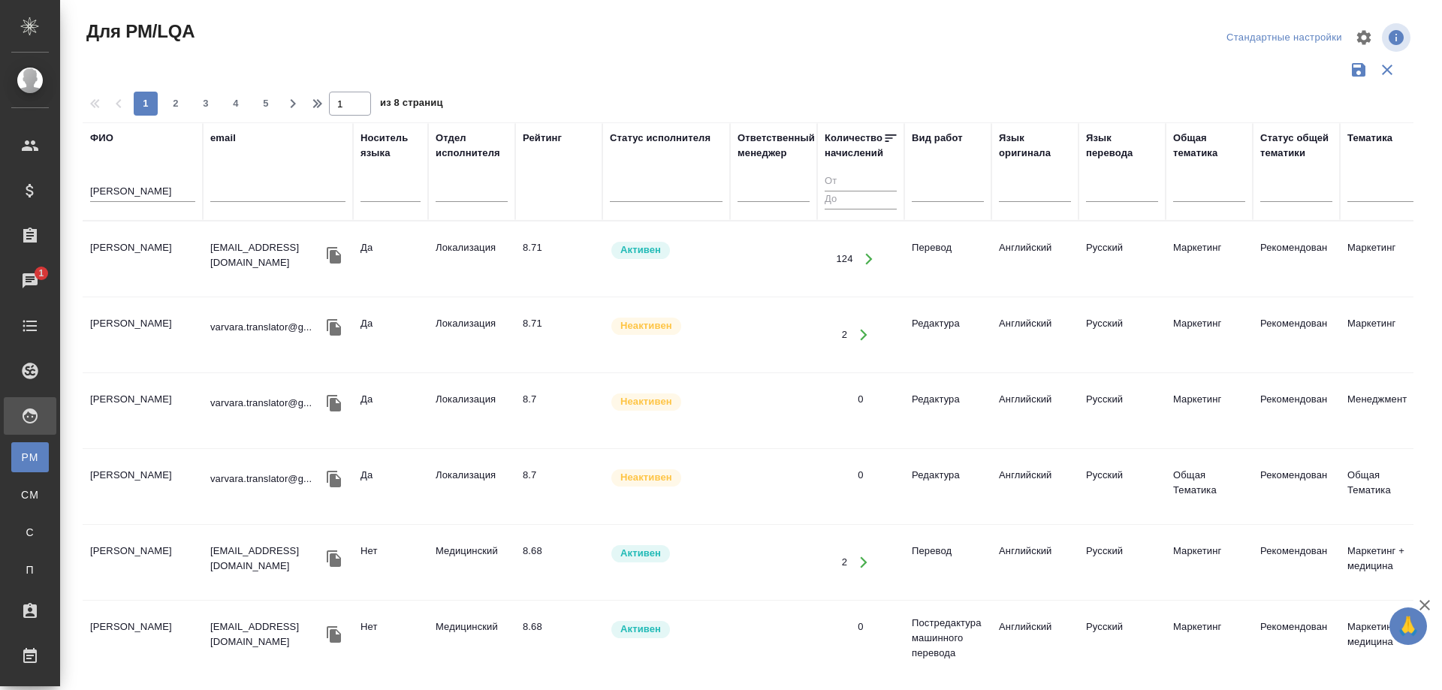
scroll to position [526, 0]
